Goal: Navigation & Orientation: Find specific page/section

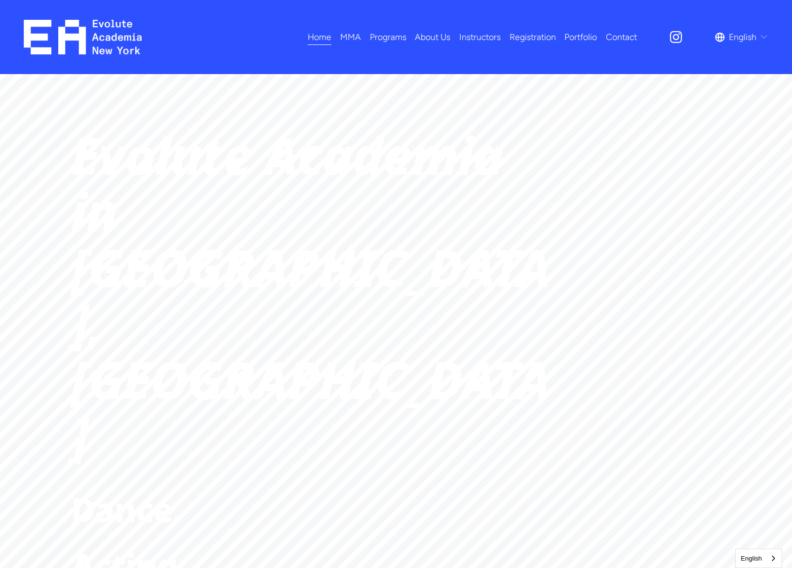
click at [481, 38] on link "Instructors" at bounding box center [479, 36] width 41 height 17
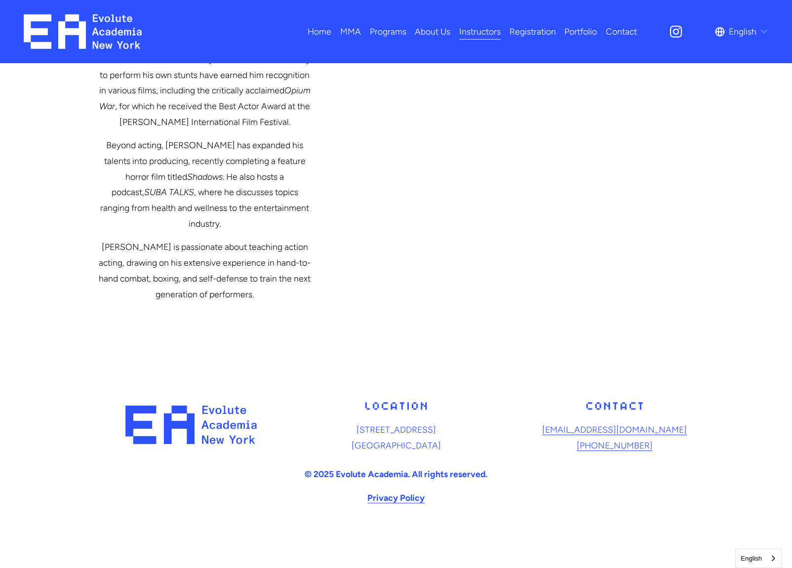
scroll to position [1971, 0]
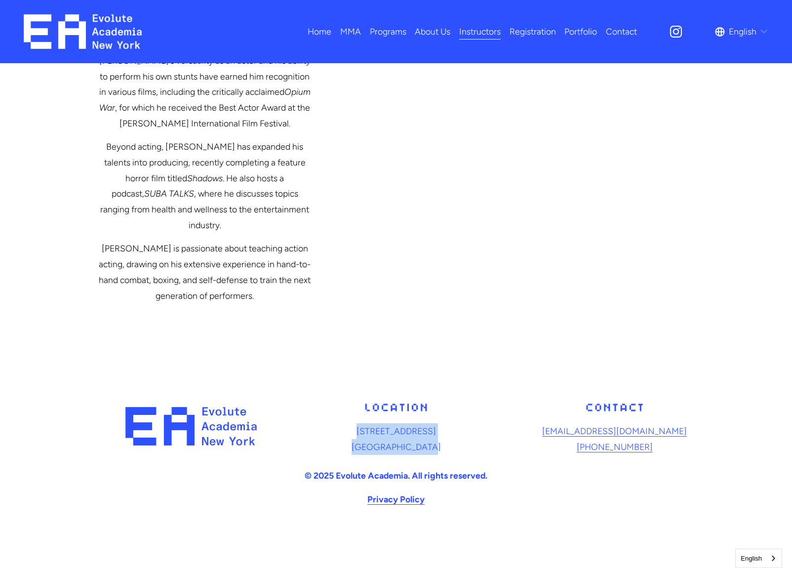
drag, startPoint x: 440, startPoint y: 447, endPoint x: 329, endPoint y: 430, distance: 112.0
click at [329, 430] on p "[STREET_ADDRESS]" at bounding box center [395, 438] width 213 height 31
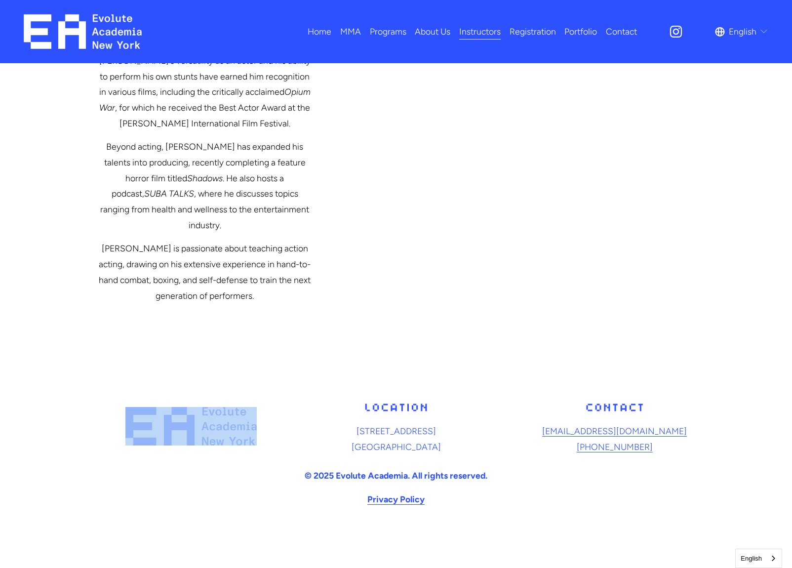
drag, startPoint x: 260, startPoint y: 427, endPoint x: 208, endPoint y: 407, distance: 55.0
click at [208, 407] on div "[STREET_ADDRESS] [EMAIL_ADDRESS][DOMAIN_NAME] [PHONE_NUMBER]" at bounding box center [396, 455] width 792 height 130
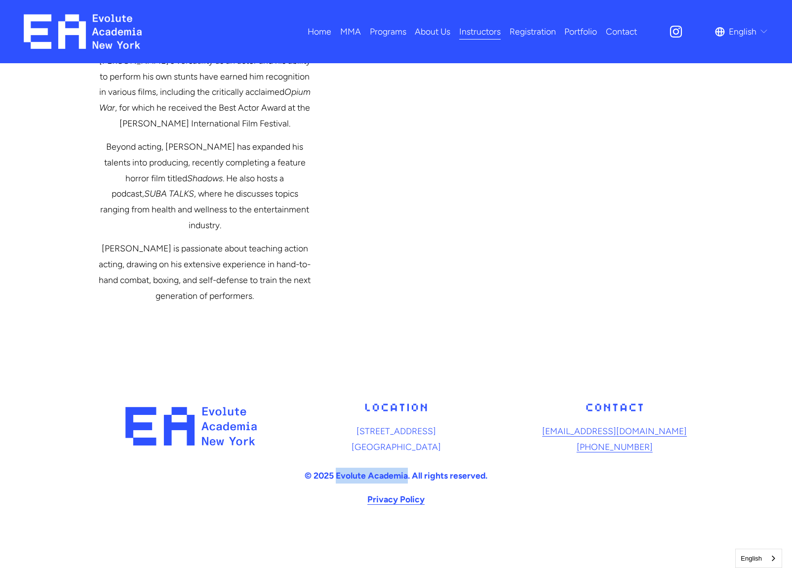
drag, startPoint x: 408, startPoint y: 476, endPoint x: 336, endPoint y: 474, distance: 71.6
click at [337, 473] on strong "© 2025 Evolute Academia. All rights reserved." at bounding box center [396, 475] width 183 height 10
copy strong "Evolute Academia"
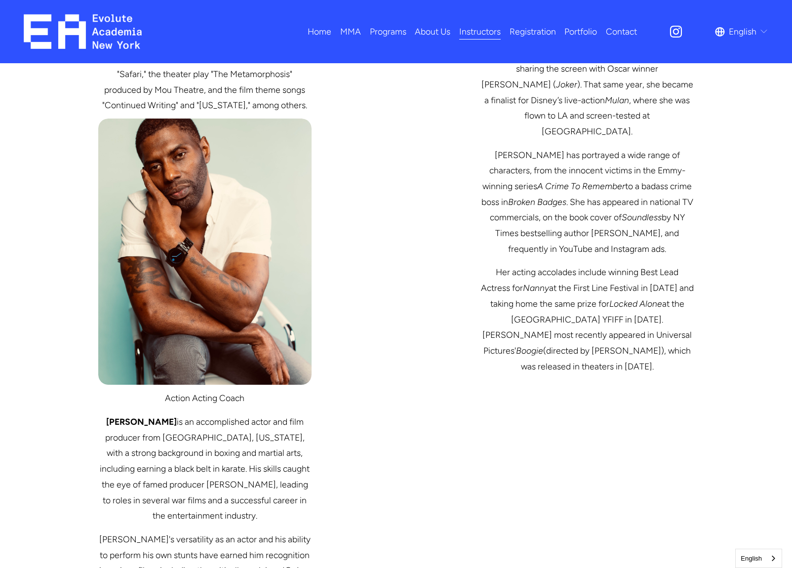
scroll to position [1443, 0]
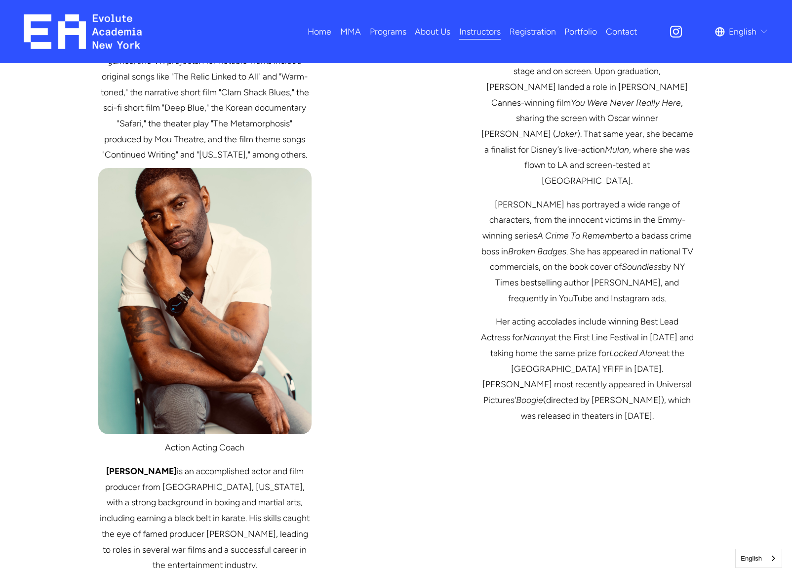
click at [537, 32] on link "Registration" at bounding box center [533, 31] width 46 height 17
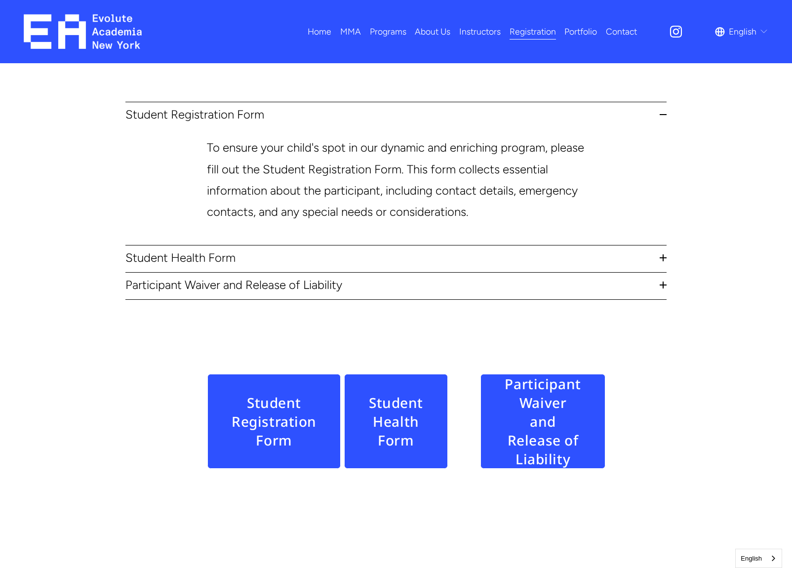
scroll to position [270, 0]
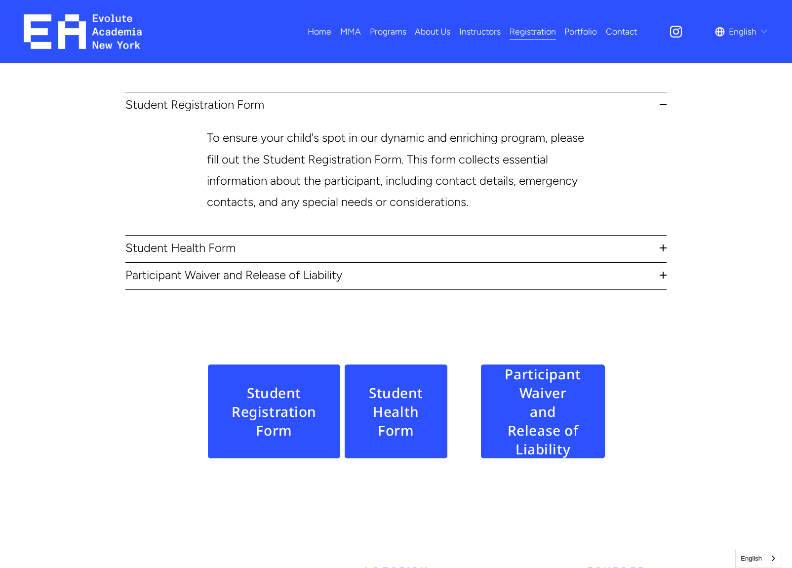
click at [577, 30] on link "Portfolio" at bounding box center [580, 31] width 33 height 17
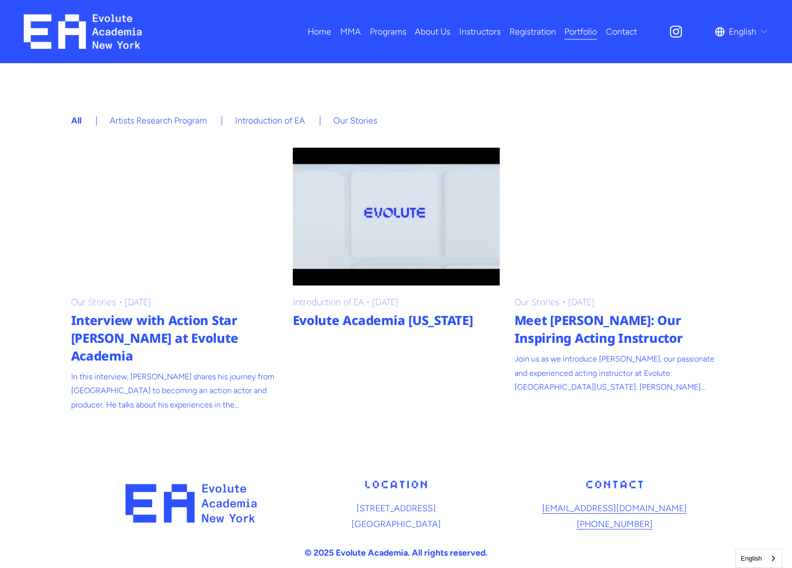
scroll to position [255, 0]
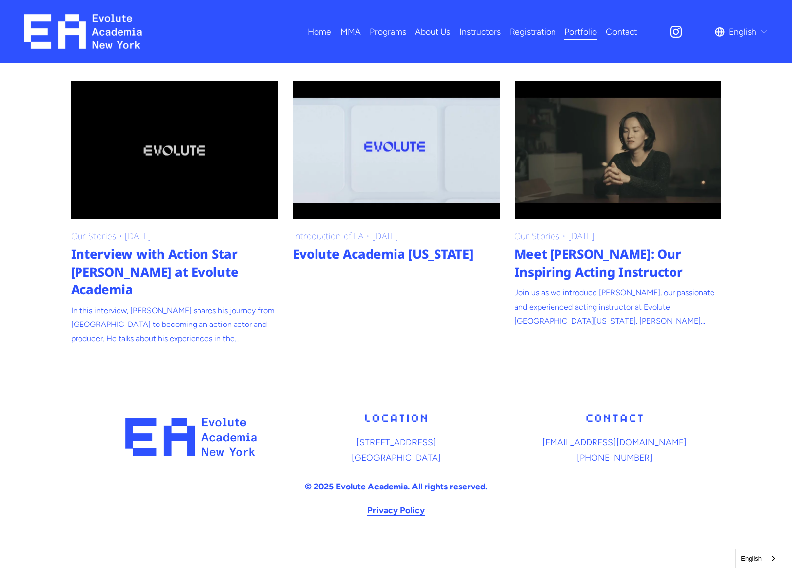
click at [679, 34] on icon "Instagram" at bounding box center [676, 31] width 15 height 15
